Goal: Check status: Check status

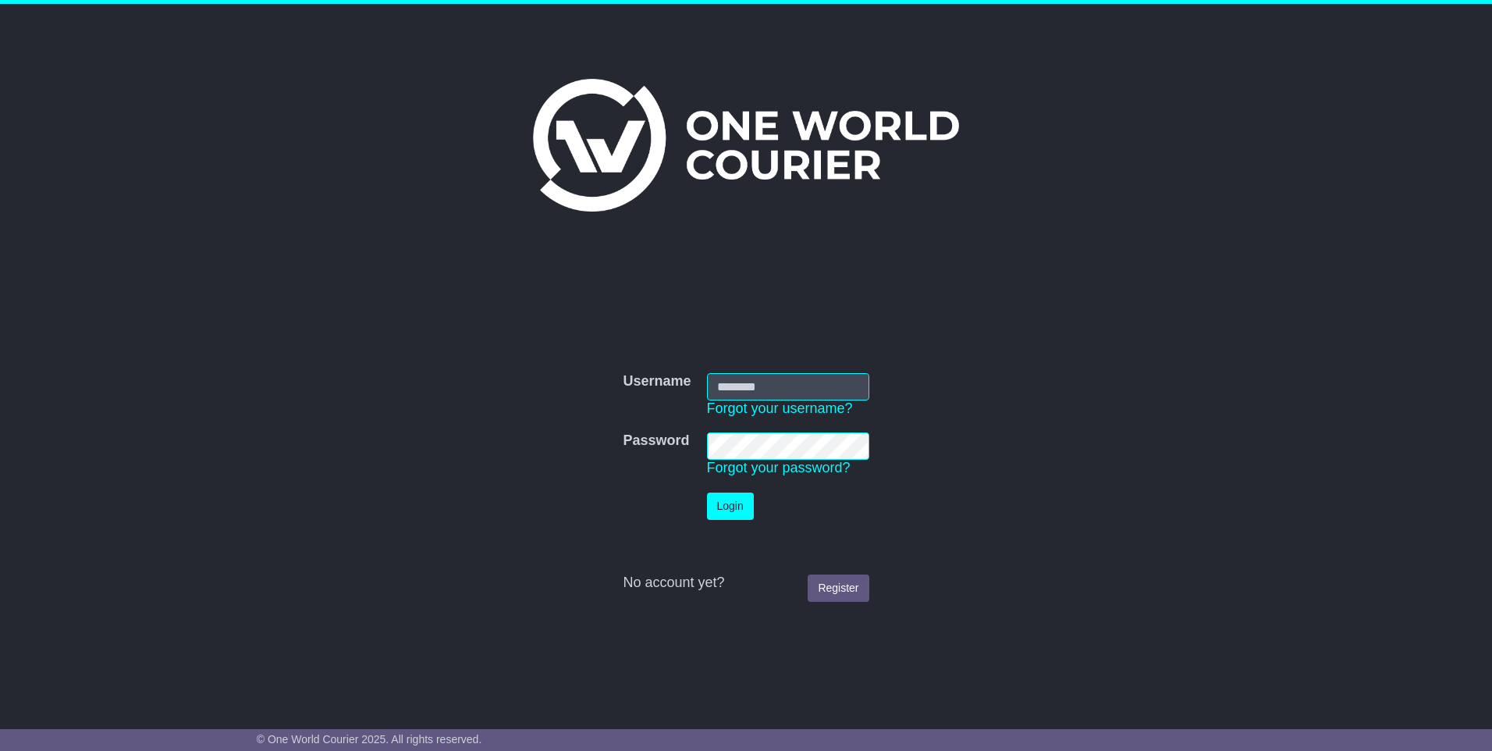
type input "**********"
click at [738, 508] on button "Login" at bounding box center [730, 505] width 47 height 27
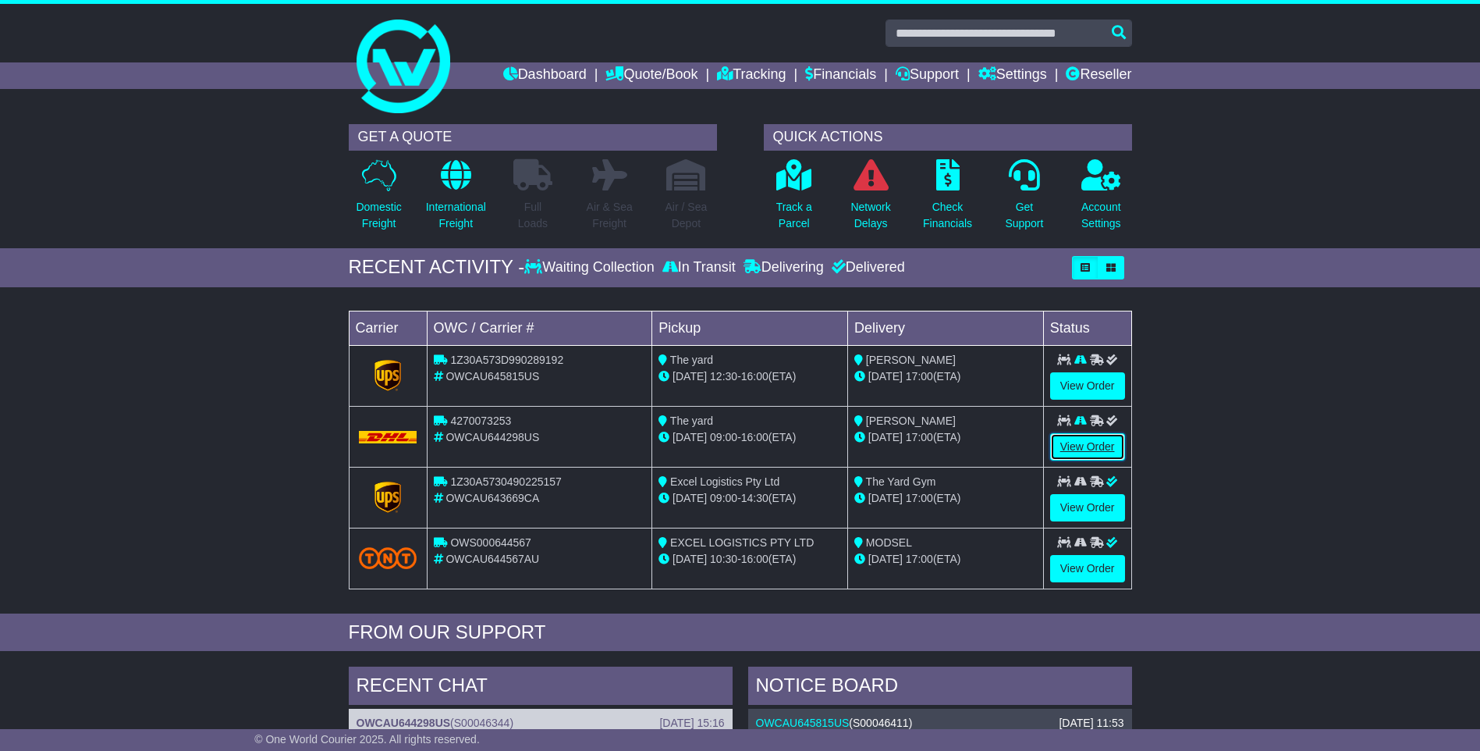
click at [1095, 443] on link "View Order" at bounding box center [1087, 446] width 75 height 27
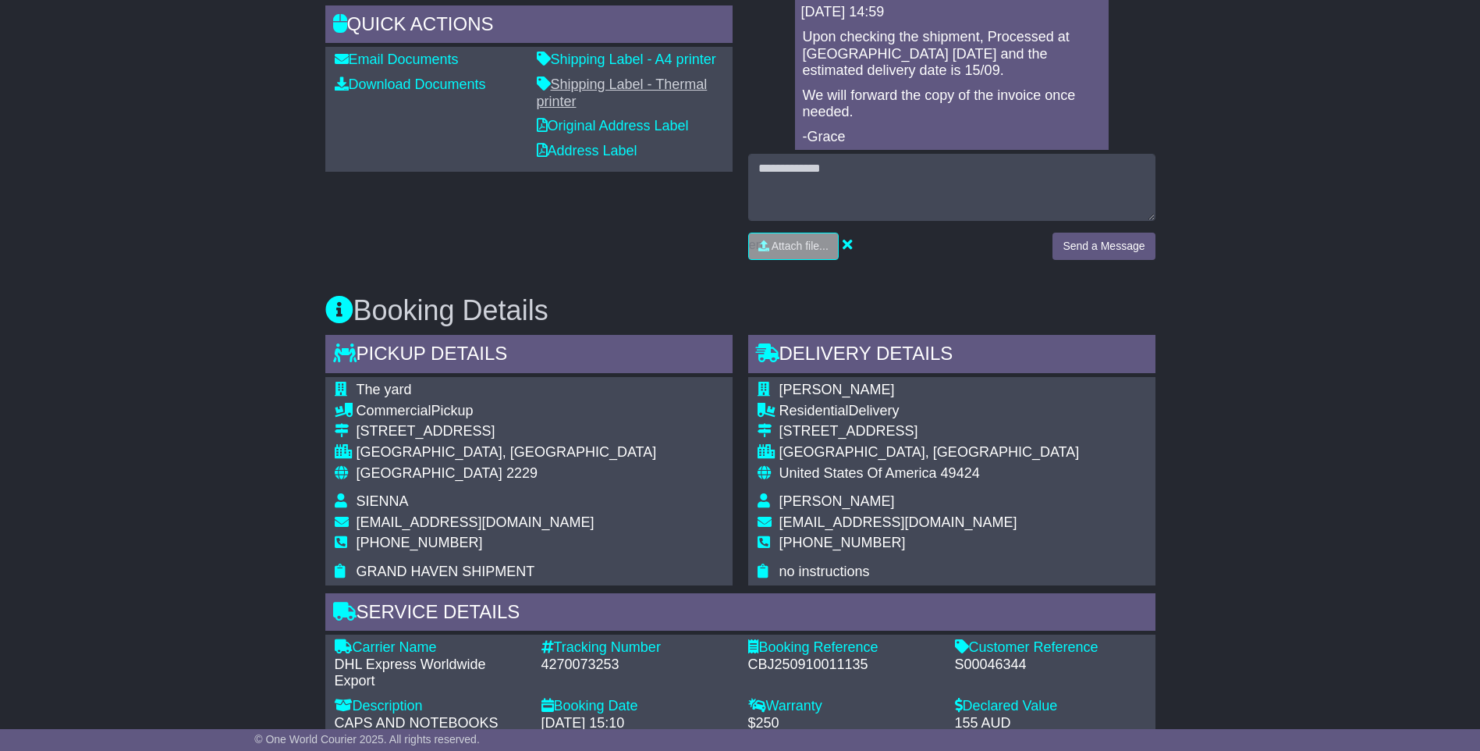
scroll to position [624, 0]
